Goal: Browse casually

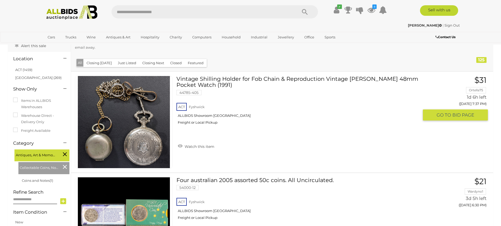
scroll to position [26, 0]
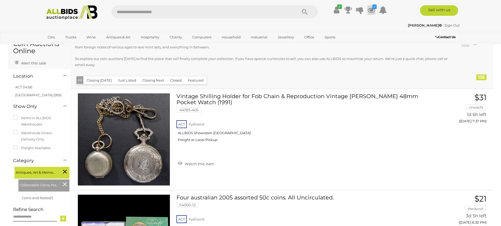
click at [371, 10] on icon at bounding box center [372, 9] width 8 height 9
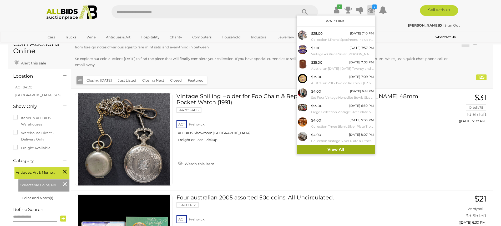
click at [355, 151] on link "View All" at bounding box center [336, 149] width 78 height 9
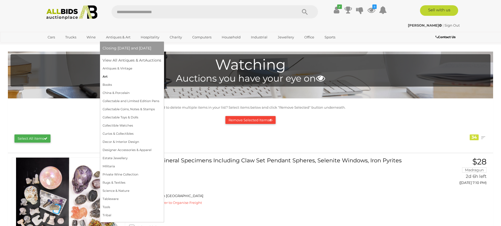
click at [105, 77] on link "Art" at bounding box center [132, 77] width 59 height 8
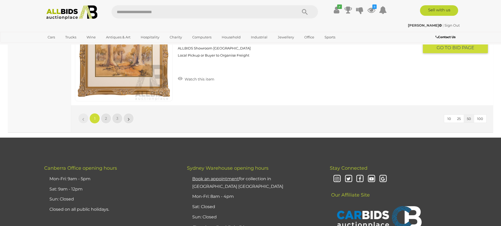
scroll to position [5080, 0]
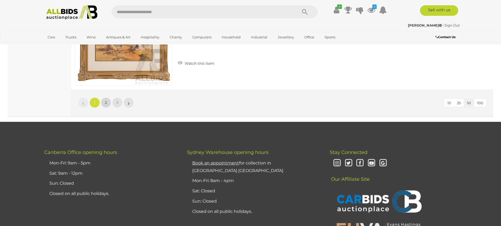
click at [107, 100] on link "2" at bounding box center [106, 102] width 11 height 11
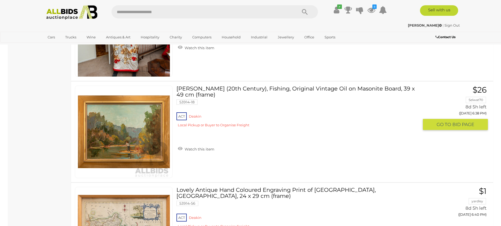
scroll to position [3367, 0]
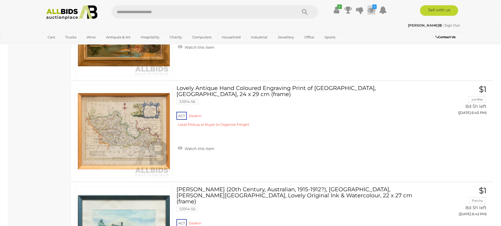
click at [371, 9] on icon at bounding box center [372, 9] width 8 height 9
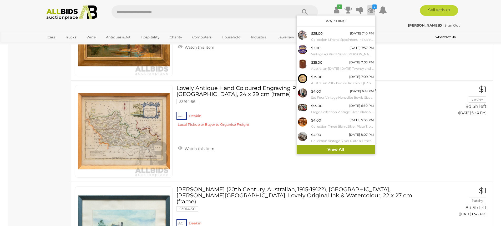
click at [357, 150] on link "View All" at bounding box center [336, 149] width 78 height 9
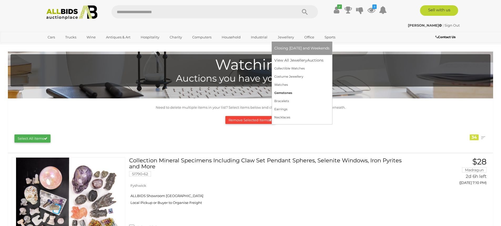
click at [283, 93] on link "Gemstones" at bounding box center [302, 93] width 55 height 8
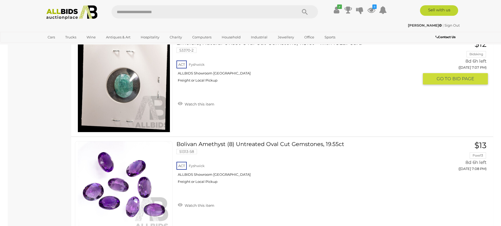
scroll to position [4054, 0]
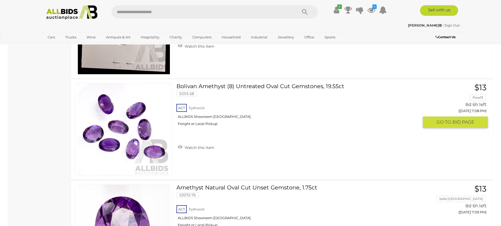
click at [223, 86] on link "Bolivan Amethyst (8) Untreated Oval Cut Gemstones, 19.55ct 51313-58 ACT Fyshwick" at bounding box center [300, 106] width 238 height 47
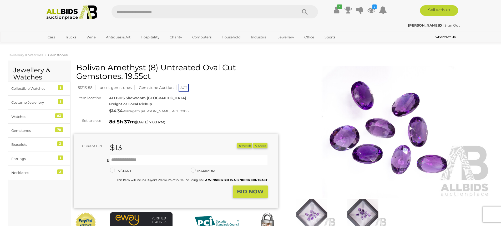
drag, startPoint x: 146, startPoint y: 66, endPoint x: 108, endPoint y: 69, distance: 38.0
click at [108, 69] on h1 "Bolivan Amethyst (8) Untreated Oval Cut Gemstones, 19.55ct" at bounding box center [176, 71] width 201 height 17
copy h1 "Amethyst"
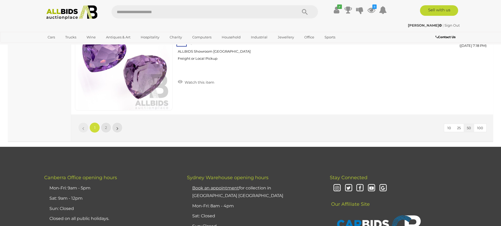
scroll to position [5087, 0]
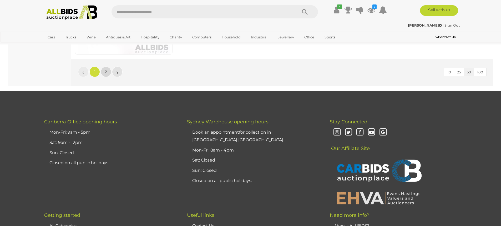
click at [104, 71] on link "2" at bounding box center [106, 72] width 11 height 11
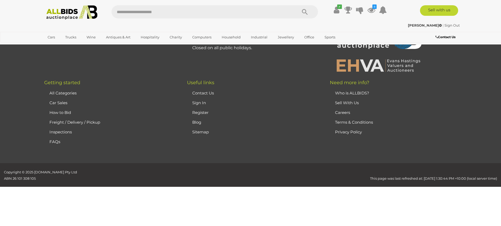
scroll to position [26, 0]
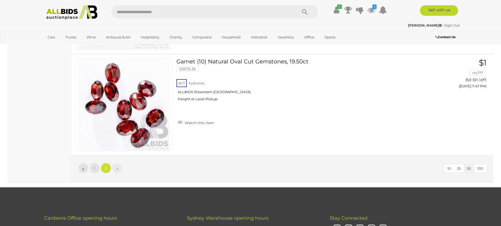
scroll to position [2842, 0]
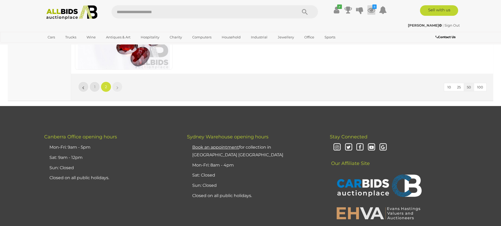
click at [372, 9] on icon at bounding box center [372, 9] width 8 height 9
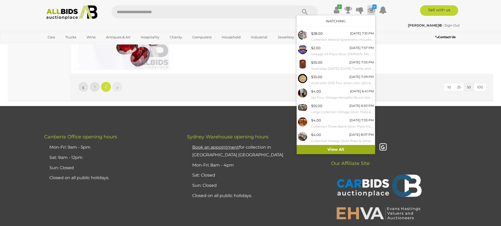
click at [337, 147] on link "View All" at bounding box center [336, 149] width 78 height 9
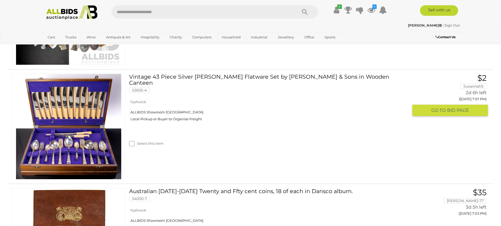
scroll to position [211, 0]
